Goal: Task Accomplishment & Management: Use online tool/utility

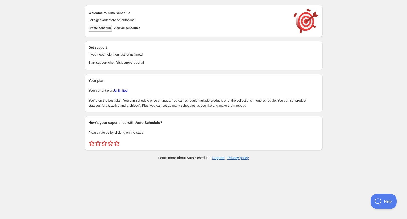
click at [100, 29] on span "Create schedule" at bounding box center [100, 28] width 23 height 4
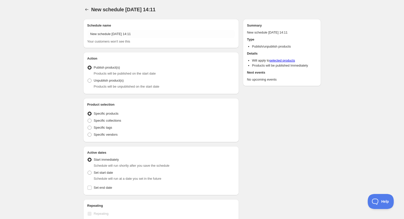
radio input "true"
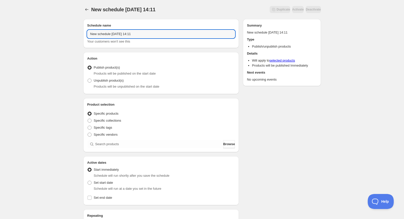
drag, startPoint x: 145, startPoint y: 32, endPoint x: 85, endPoint y: 38, distance: 60.1
click at [85, 38] on div "Schedule name New schedule Sep 07 2025 14:11 Your customers won't see this" at bounding box center [161, 33] width 156 height 29
type input "cinnamonbaby 9.8 22:00"
click at [224, 144] on span "Browse" at bounding box center [229, 144] width 12 height 5
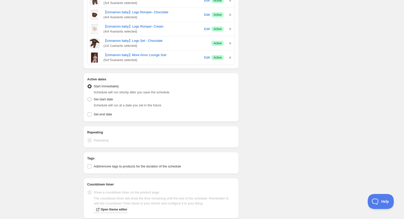
scroll to position [200, 0]
click at [101, 99] on span "Set start date" at bounding box center [103, 99] width 19 height 4
click at [88, 97] on input "Set start date" at bounding box center [88, 97] width 0 height 0
radio input "true"
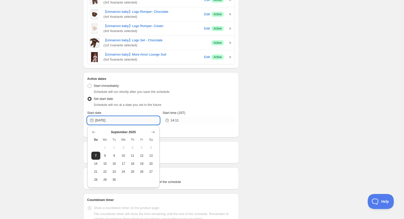
click at [136, 121] on input "2025-09-07" at bounding box center [127, 120] width 64 height 8
click at [106, 158] on button "8" at bounding box center [104, 156] width 9 height 8
type input "2025-09-08"
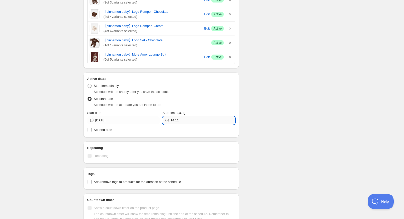
click at [182, 118] on input "14:11" at bounding box center [203, 120] width 64 height 8
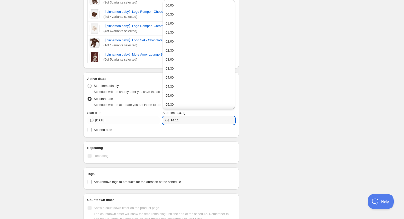
drag, startPoint x: 182, startPoint y: 118, endPoint x: 154, endPoint y: 126, distance: 29.1
click at [154, 126] on div "Active Date Type Start immediately Schedule will run shortly after you save the…" at bounding box center [161, 107] width 148 height 52
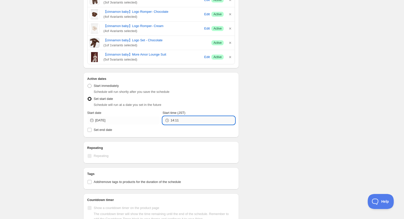
click at [194, 120] on input "14:11" at bounding box center [203, 120] width 64 height 8
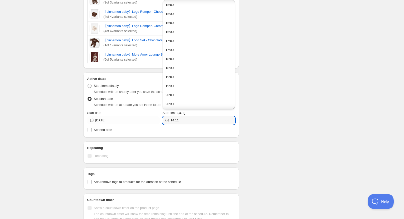
scroll to position [325, 0]
click at [189, 76] on button "22:00" at bounding box center [198, 77] width 69 height 8
type input "22:00"
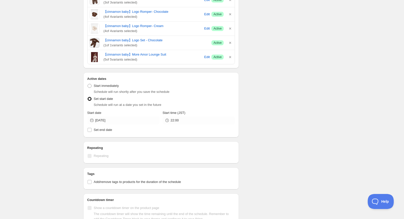
click at [232, 111] on div "Start time (JST)" at bounding box center [199, 112] width 72 height 5
click at [262, 119] on div "Schedule name cinnamonbaby 9.8 22:00 Your customers won't see this Action Actio…" at bounding box center [200, 59] width 242 height 489
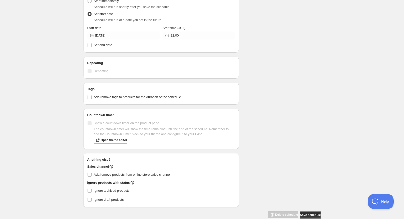
scroll to position [294, 0]
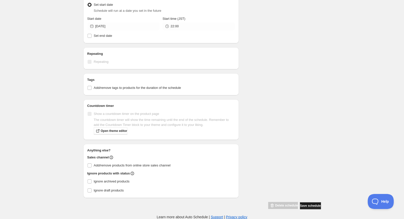
click at [306, 207] on span "Save schedule" at bounding box center [310, 206] width 21 height 4
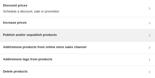
click at [26, 36] on h3 "Publish and/or unpublish products" at bounding box center [30, 35] width 54 height 5
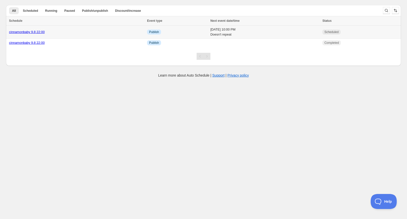
click at [38, 32] on link "cinnamonbaby 9.8 22:00" at bounding box center [27, 32] width 36 height 4
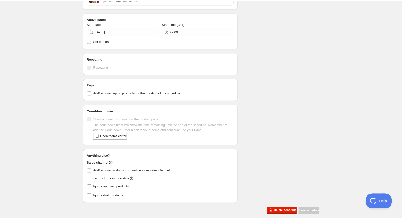
scroll to position [265, 0]
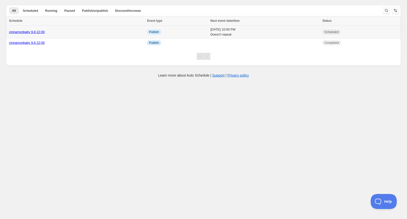
click at [35, 33] on link "cinnamonbaby 9.8 22:00" at bounding box center [27, 32] width 36 height 4
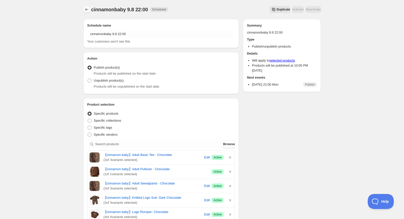
click at [86, 10] on icon "Schedules" at bounding box center [86, 9] width 5 height 5
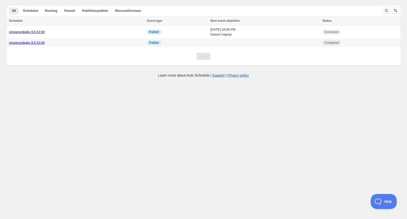
click at [43, 44] on link "cinnamonbaby 9.8 22:00" at bounding box center [27, 43] width 36 height 4
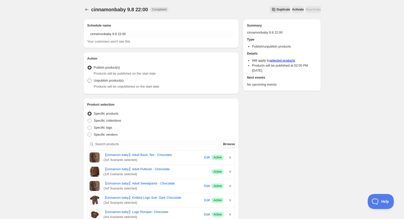
click at [90, 82] on span at bounding box center [90, 81] width 4 height 4
click at [88, 79] on input "Unpublish product(s)" at bounding box center [88, 79] width 0 height 0
radio input "true"
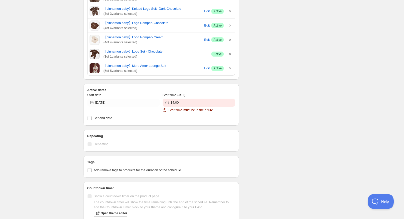
scroll to position [225, 0]
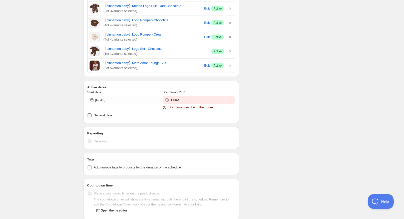
click at [149, 112] on label "Set end date" at bounding box center [161, 115] width 148 height 7
click at [92, 113] on input "Set end date" at bounding box center [90, 115] width 4 height 4
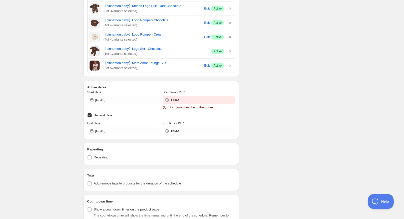
click at [107, 113] on span "Set end date" at bounding box center [103, 115] width 19 height 4
click at [92, 113] on input "Set end date" at bounding box center [90, 115] width 4 height 4
checkbox input "false"
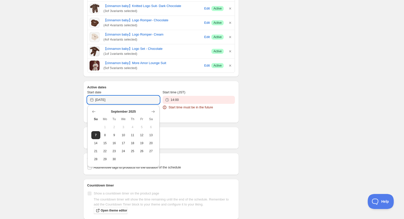
drag, startPoint x: 117, startPoint y: 100, endPoint x: 83, endPoint y: 102, distance: 34.1
click at [83, 102] on div "Active dates Start date 2025-09-07 Start time (JST) 14:00 Start time must be in…" at bounding box center [161, 102] width 156 height 42
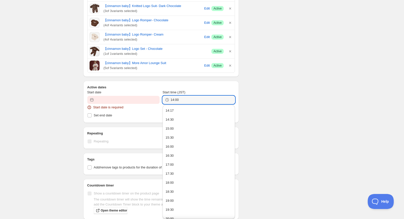
drag, startPoint x: 179, startPoint y: 100, endPoint x: 161, endPoint y: 100, distance: 18.0
click at [161, 100] on div "Start date Start date is required Start time (JST) 14:00" at bounding box center [161, 100] width 148 height 20
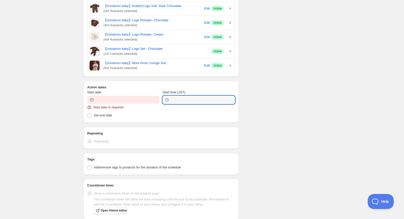
type input "14:00"
click at [299, 98] on div "There were some issues with your form submission Start time must be in the futu…" at bounding box center [200, 48] width 242 height 517
click at [269, 117] on div "There were some issues with your form submission Start time must be in the futu…" at bounding box center [200, 48] width 242 height 517
click at [98, 94] on span "Start date" at bounding box center [94, 92] width 14 height 4
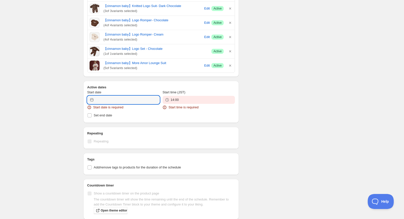
click at [98, 96] on input "Start date" at bounding box center [127, 100] width 64 height 8
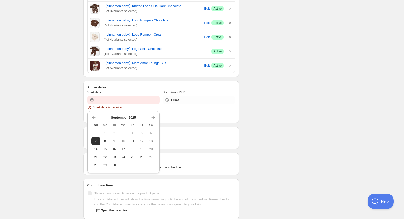
click at [116, 86] on h2 "Active dates" at bounding box center [161, 87] width 148 height 5
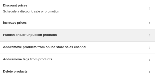
click at [40, 33] on h3 "Publish and/or unpublish products" at bounding box center [30, 35] width 54 height 5
